Goal: Task Accomplishment & Management: Manage account settings

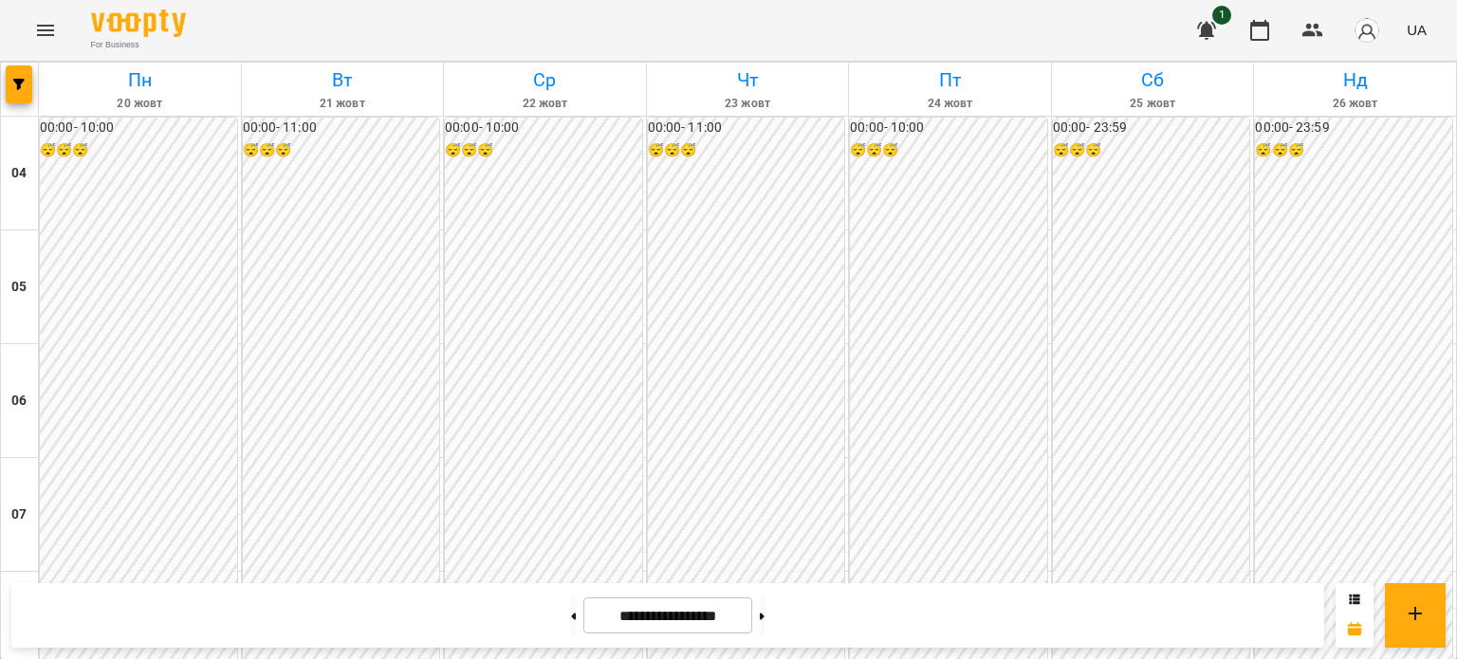
scroll to position [1515, 0]
click at [571, 618] on button at bounding box center [573, 616] width 5 height 42
type input "**********"
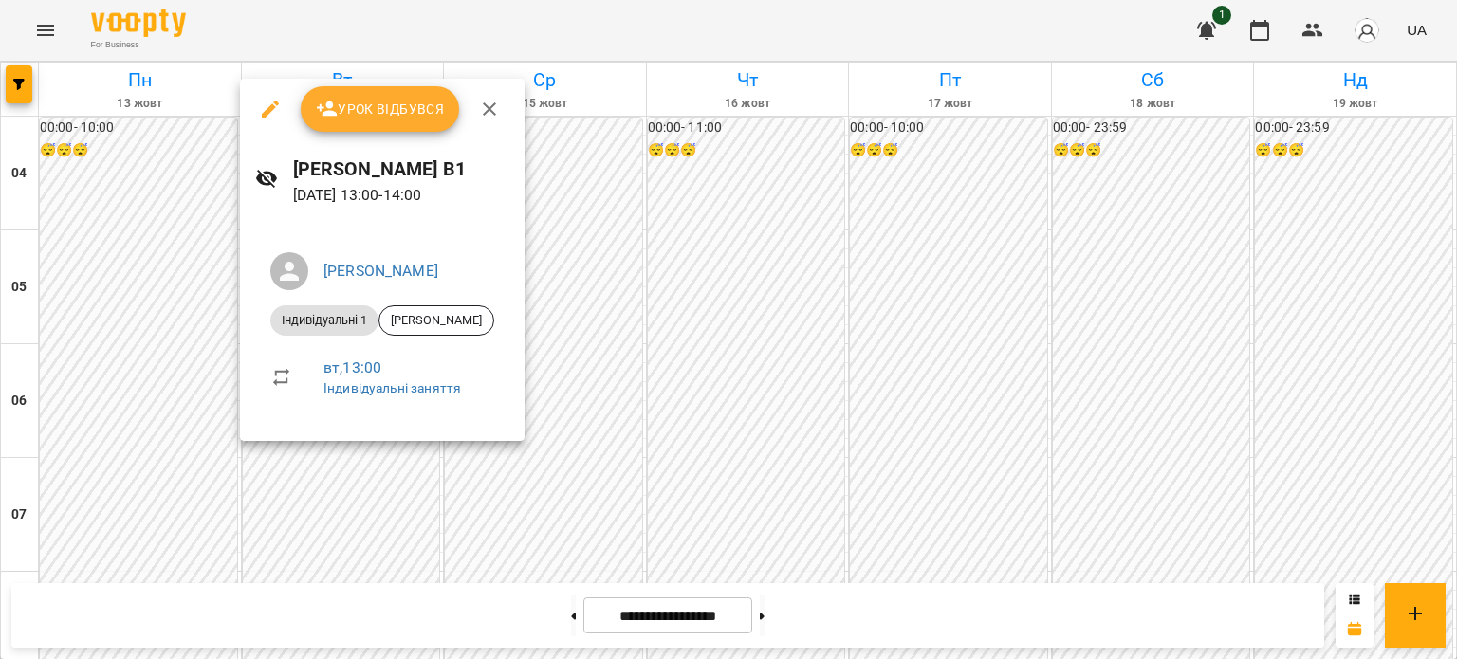
click at [427, 105] on span "Урок відбувся" at bounding box center [380, 109] width 129 height 23
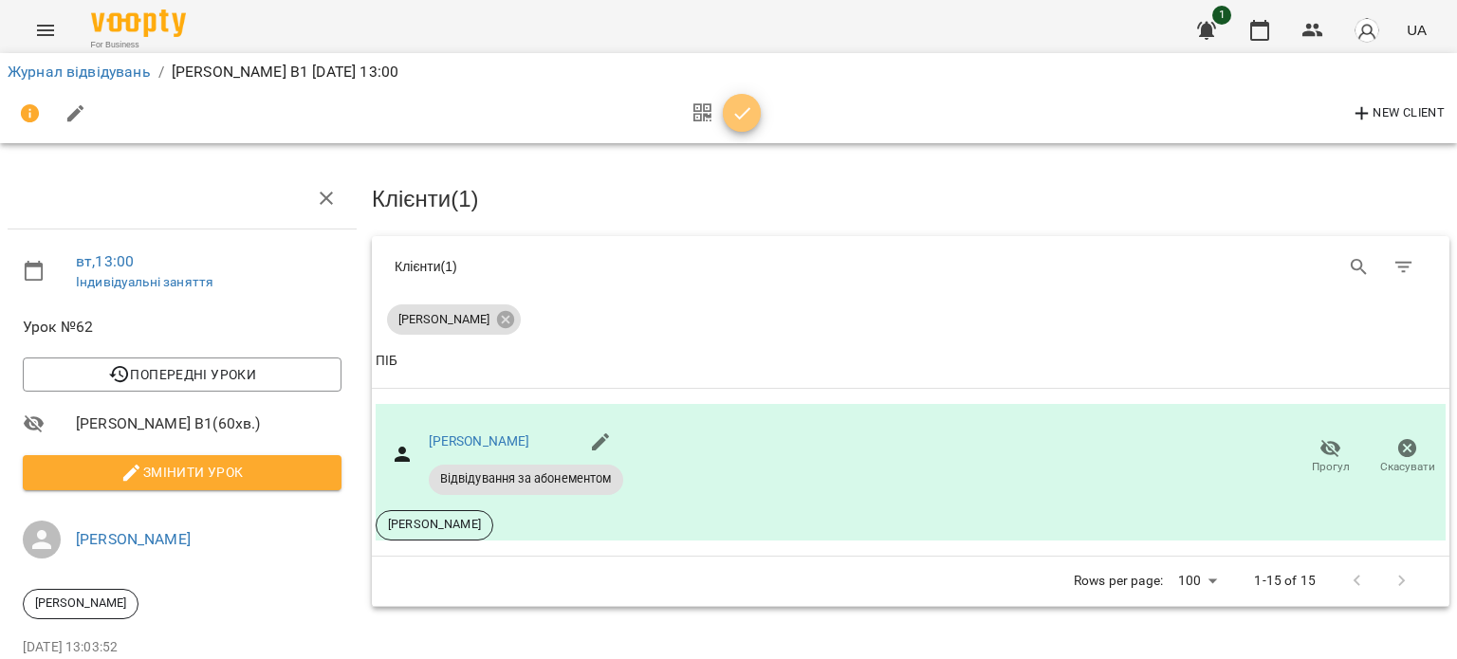
click at [743, 113] on icon "button" at bounding box center [742, 113] width 16 height 12
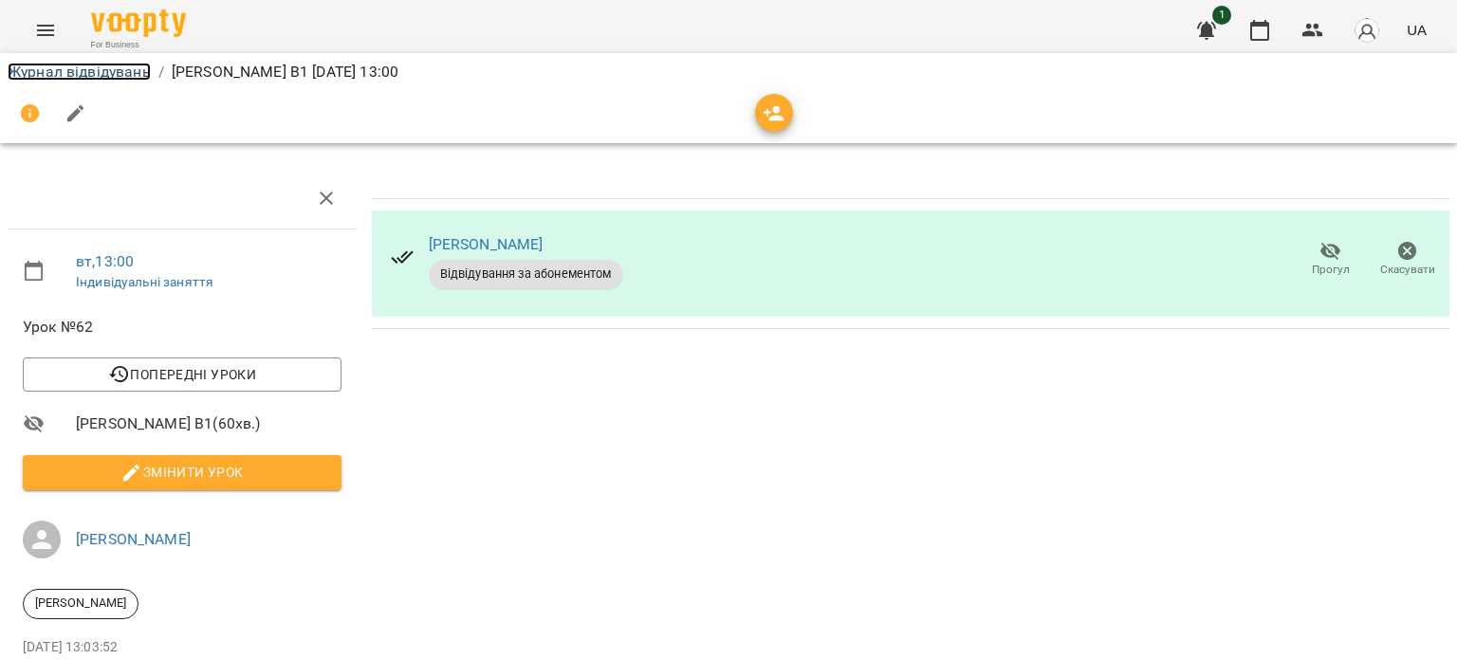
click at [127, 71] on link "Журнал відвідувань" at bounding box center [79, 72] width 143 height 18
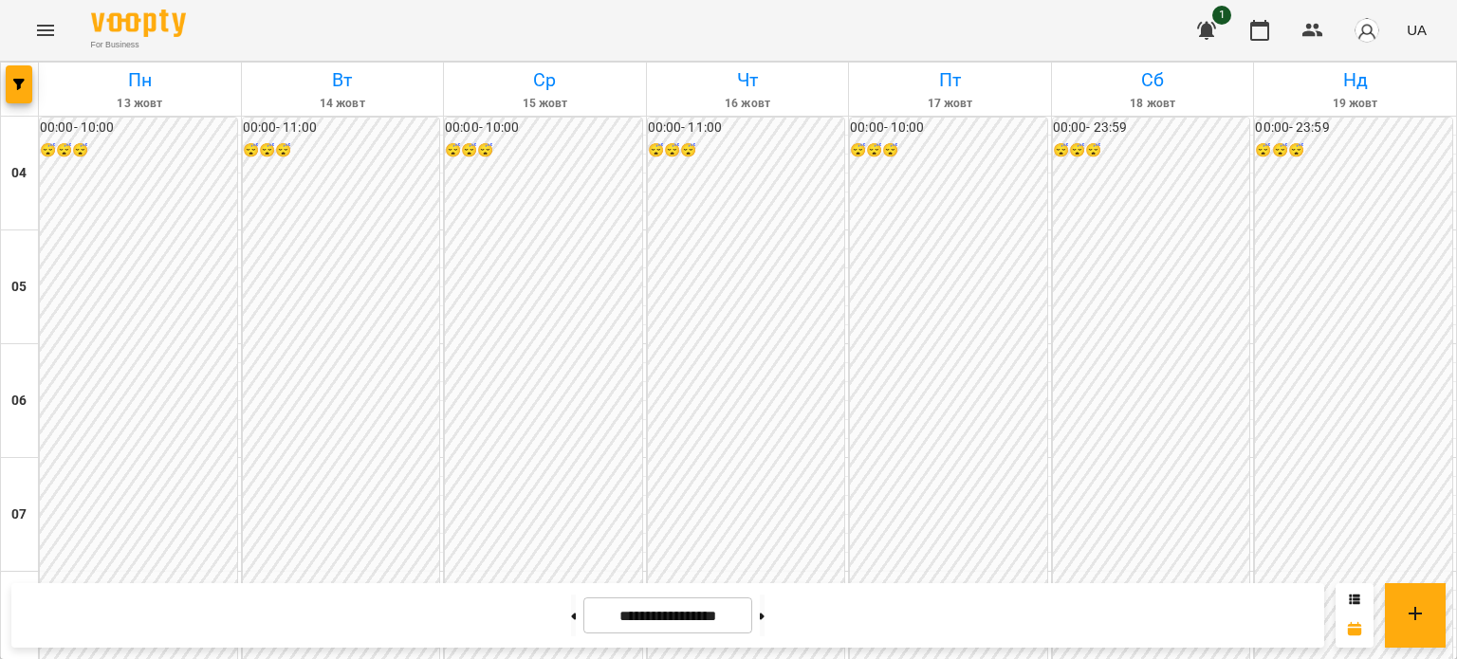
scroll to position [1230, 0]
